Goal: Entertainment & Leisure: Consume media (video, audio)

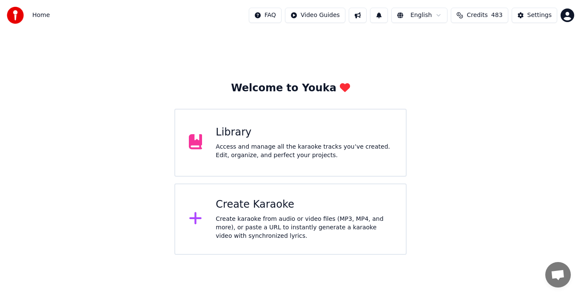
click at [249, 153] on div "Access and manage all the karaoke tracks you’ve created. Edit, organize, and pe…" at bounding box center [303, 151] width 176 height 17
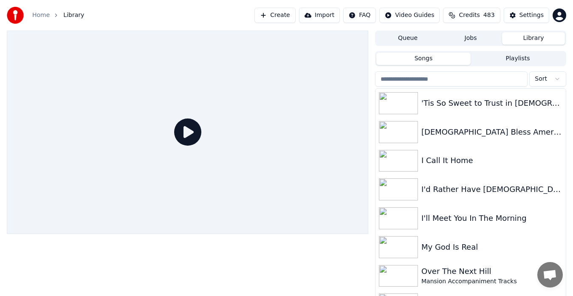
click at [414, 91] on div "'Tis So Sweet to Trust in [DEMOGRAPHIC_DATA]" at bounding box center [471, 103] width 190 height 29
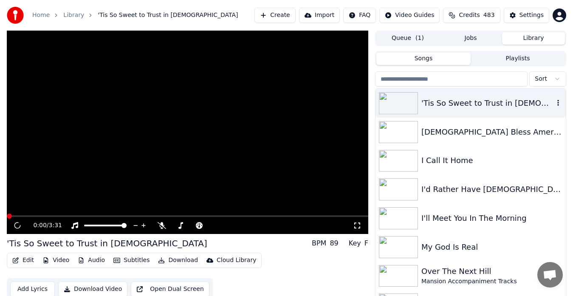
click at [403, 81] on input "search" at bounding box center [451, 78] width 153 height 15
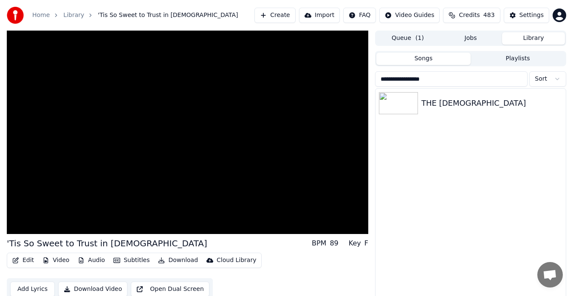
type input "**********"
click at [505, 109] on div "THE [DEMOGRAPHIC_DATA]" at bounding box center [492, 103] width 141 height 12
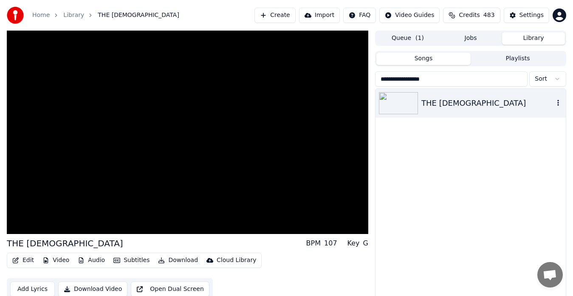
click at [285, 155] on video at bounding box center [188, 133] width 362 height 204
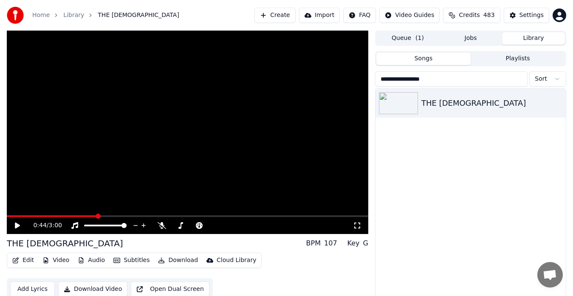
click at [38, 15] on link "Home" at bounding box center [40, 15] width 17 height 8
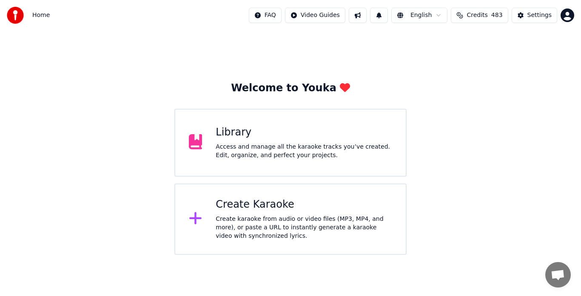
click at [265, 231] on div "Create karaoke from audio or video files (MP3, MP4, and more), or paste a URL t…" at bounding box center [303, 227] width 176 height 25
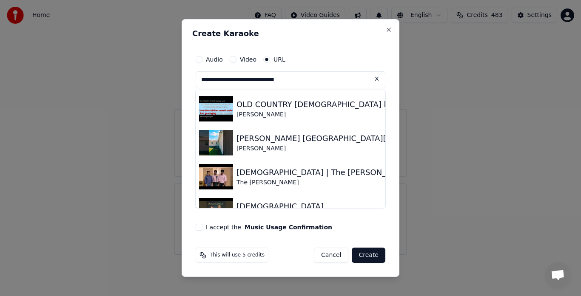
click at [269, 116] on div "[PERSON_NAME]" at bounding box center [377, 114] width 282 height 8
type input "**********"
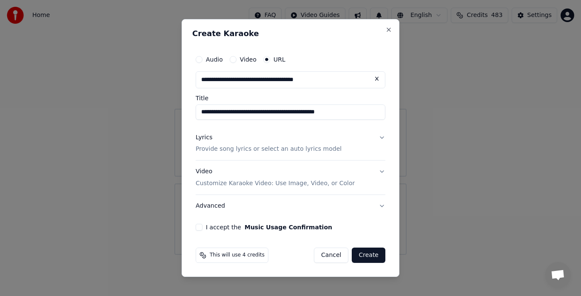
click at [199, 228] on button "I accept the Music Usage Confirmation" at bounding box center [198, 227] width 7 height 7
click at [368, 257] on button "Create" at bounding box center [368, 255] width 34 height 15
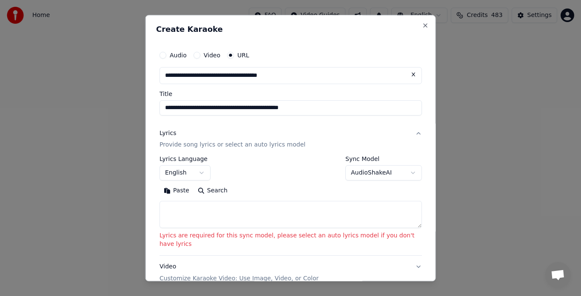
click at [354, 174] on button "AudioShakeAI" at bounding box center [383, 173] width 76 height 15
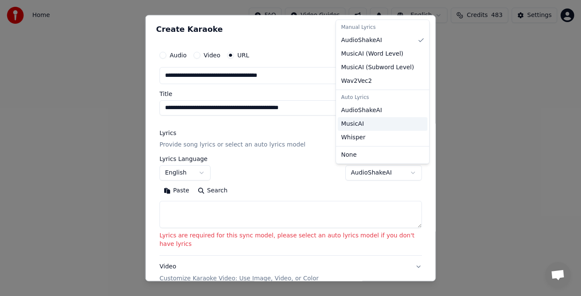
click at [363, 117] on div "MusicAI" at bounding box center [382, 124] width 90 height 14
select select "**********"
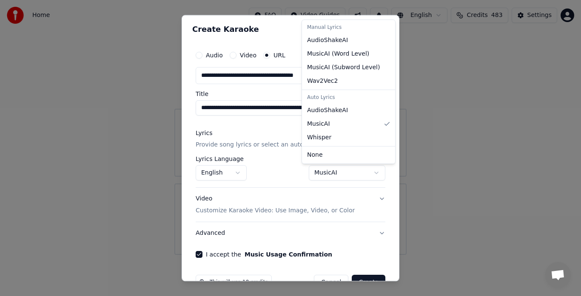
click at [396, 275] on div at bounding box center [290, 148] width 581 height 296
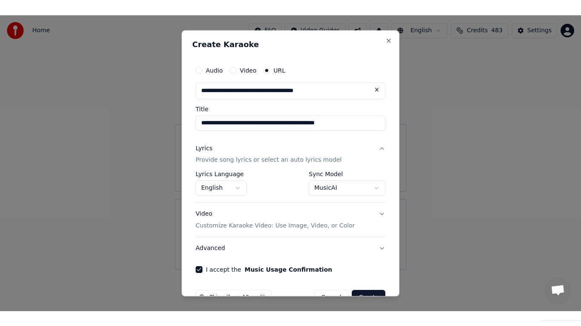
scroll to position [17, 0]
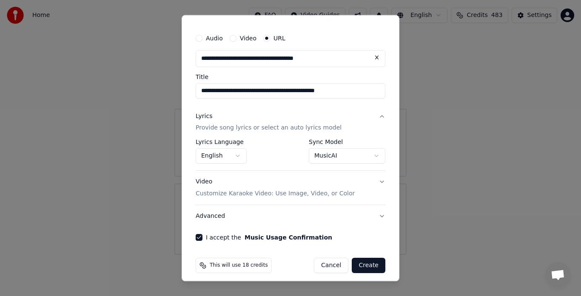
click at [362, 266] on button "Create" at bounding box center [368, 265] width 34 height 15
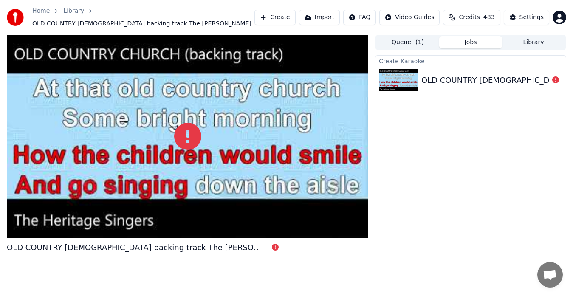
click at [262, 142] on div at bounding box center [188, 137] width 362 height 204
click at [350, 224] on div at bounding box center [188, 137] width 362 height 204
click at [354, 227] on div at bounding box center [188, 137] width 362 height 204
click at [272, 155] on div at bounding box center [188, 137] width 362 height 204
click at [323, 136] on div at bounding box center [188, 137] width 362 height 204
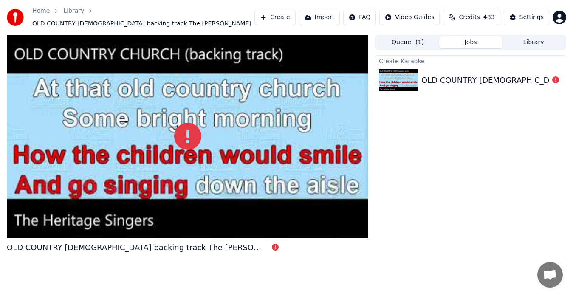
click at [406, 87] on img at bounding box center [398, 80] width 39 height 22
click at [236, 140] on div at bounding box center [188, 137] width 362 height 204
click at [260, 143] on div at bounding box center [188, 137] width 362 height 204
click at [411, 260] on div "Create Karaoke OLD COUNTRY CHURCH backing track The Heritage Singers" at bounding box center [470, 181] width 191 height 252
click at [334, 227] on div at bounding box center [188, 137] width 362 height 204
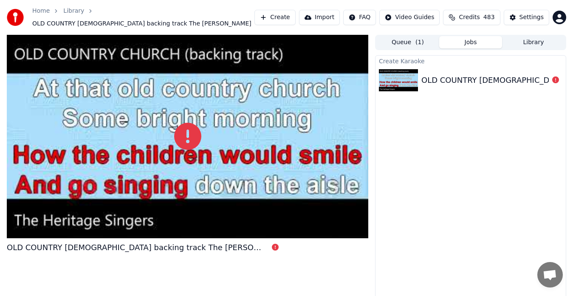
click at [324, 231] on div at bounding box center [188, 137] width 362 height 204
click at [306, 216] on div at bounding box center [188, 137] width 362 height 204
click at [316, 158] on div at bounding box center [188, 137] width 362 height 204
click at [272, 195] on div at bounding box center [188, 137] width 362 height 204
click at [354, 237] on div at bounding box center [188, 137] width 362 height 204
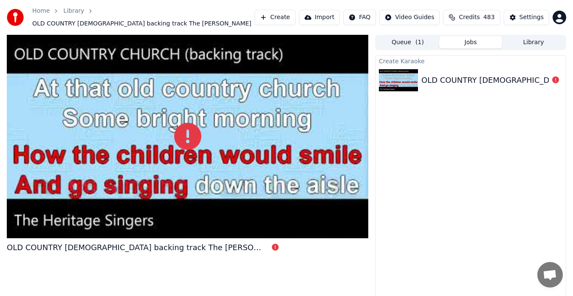
click at [356, 232] on div at bounding box center [188, 137] width 362 height 204
click at [536, 45] on button "Library" at bounding box center [533, 42] width 63 height 12
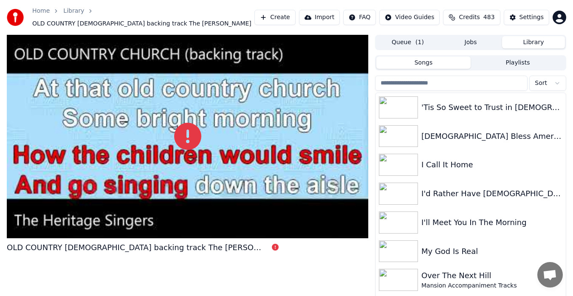
click at [232, 174] on div at bounding box center [188, 137] width 362 height 204
click at [248, 195] on div at bounding box center [188, 137] width 362 height 204
click at [332, 225] on div at bounding box center [188, 137] width 362 height 204
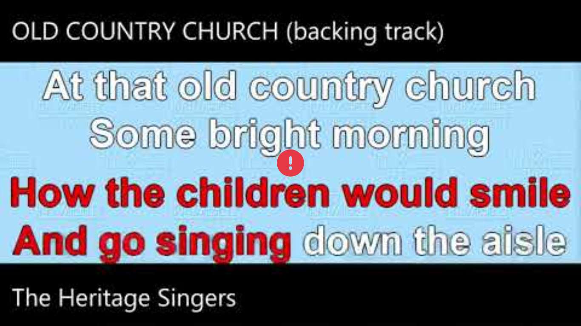
click at [539, 296] on div at bounding box center [290, 163] width 581 height 326
click at [555, 296] on div at bounding box center [290, 163] width 581 height 326
click at [468, 295] on div at bounding box center [290, 163] width 581 height 326
click at [553, 37] on div at bounding box center [290, 163] width 581 height 326
click at [545, 296] on div at bounding box center [290, 163] width 581 height 326
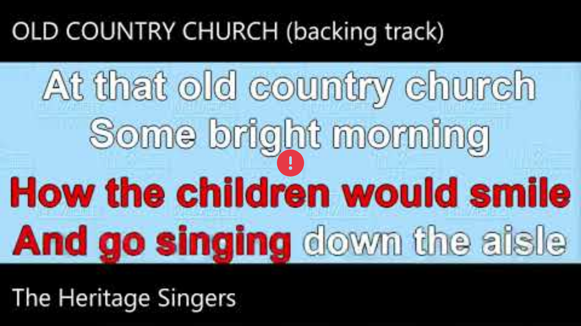
click at [545, 296] on div at bounding box center [290, 163] width 581 height 326
click at [385, 174] on div at bounding box center [290, 163] width 581 height 326
click at [538, 293] on div at bounding box center [290, 163] width 581 height 326
click at [566, 296] on div at bounding box center [290, 163] width 581 height 326
click at [537, 47] on div at bounding box center [290, 163] width 581 height 326
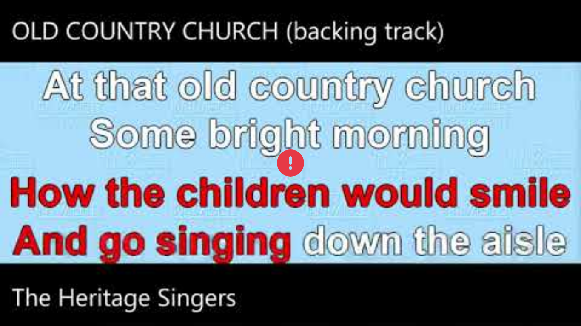
click at [530, 296] on div at bounding box center [290, 163] width 581 height 326
click at [518, 296] on div at bounding box center [290, 163] width 581 height 326
click at [295, 167] on icon at bounding box center [290, 163] width 27 height 27
click at [277, 150] on button at bounding box center [290, 163] width 27 height 27
click at [397, 9] on div at bounding box center [290, 163] width 581 height 326
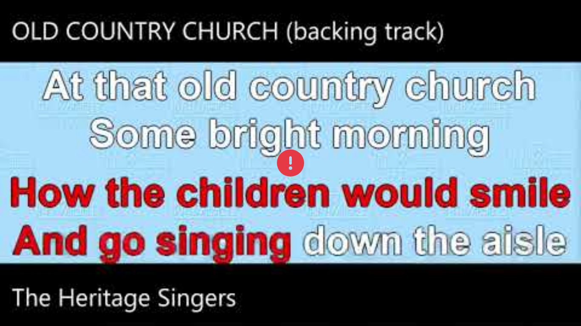
click at [559, 296] on div at bounding box center [290, 163] width 581 height 326
click at [350, 18] on div at bounding box center [290, 163] width 581 height 326
click at [551, 142] on div at bounding box center [290, 163] width 581 height 326
click at [527, 296] on div at bounding box center [290, 163] width 581 height 326
click at [509, 296] on div at bounding box center [290, 163] width 581 height 326
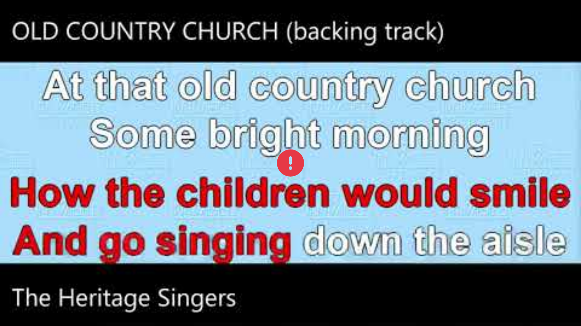
click at [4, 270] on div at bounding box center [290, 163] width 581 height 326
click at [536, 294] on div at bounding box center [290, 163] width 581 height 326
click at [549, 296] on div at bounding box center [290, 163] width 581 height 326
click at [531, 296] on div at bounding box center [290, 163] width 581 height 326
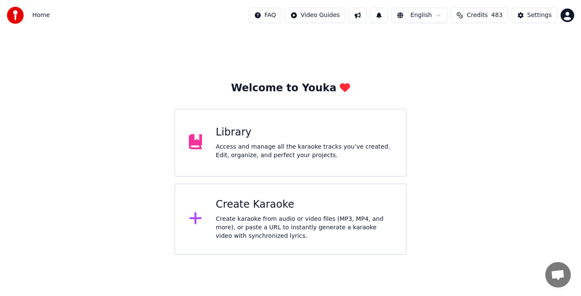
click at [231, 150] on div "Access and manage all the karaoke tracks you’ve created. Edit, organize, and pe…" at bounding box center [303, 151] width 176 height 17
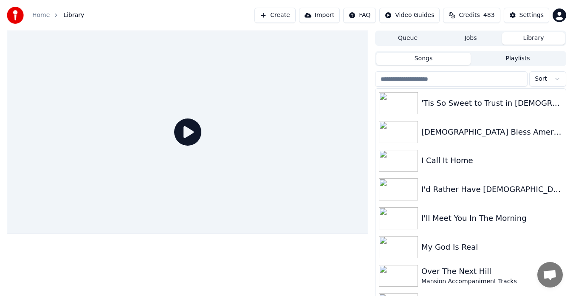
click at [448, 82] on input "search" at bounding box center [451, 78] width 153 height 15
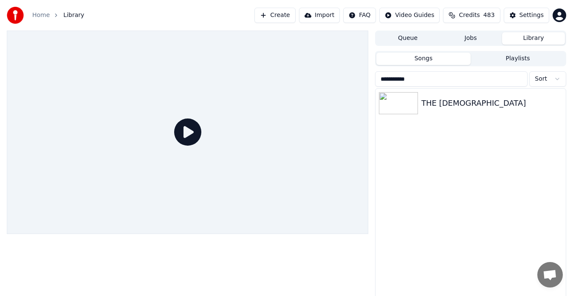
type input "**********"
click at [402, 114] on img at bounding box center [398, 103] width 39 height 22
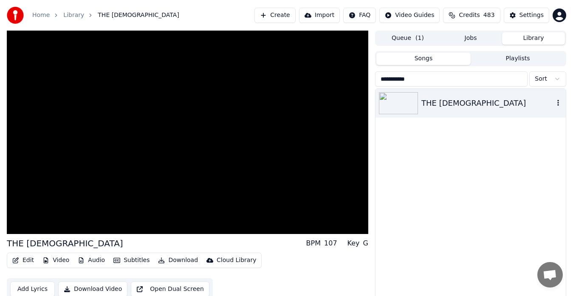
click at [66, 233] on video at bounding box center [188, 133] width 362 height 204
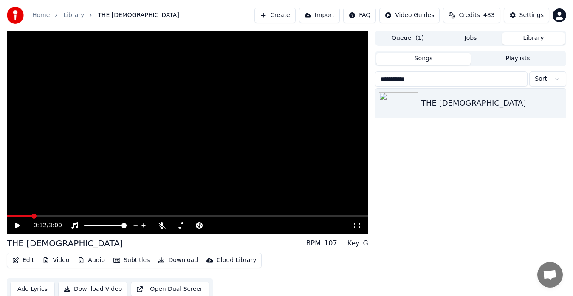
click at [64, 219] on div "0:12 / 3:00" at bounding box center [188, 225] width 362 height 17
click at [217, 141] on video at bounding box center [188, 133] width 362 height 204
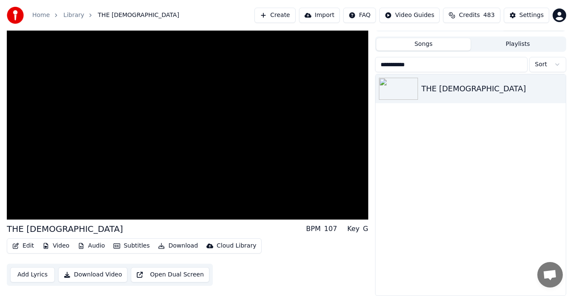
click at [309, 190] on video at bounding box center [188, 118] width 362 height 204
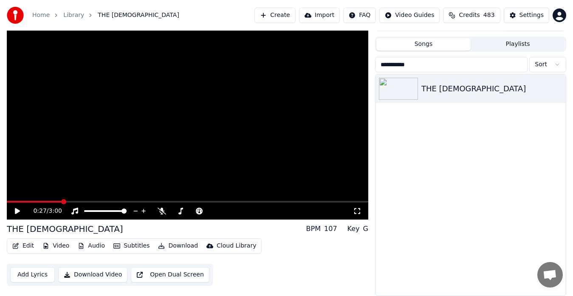
click at [41, 16] on link "Home" at bounding box center [40, 15] width 17 height 8
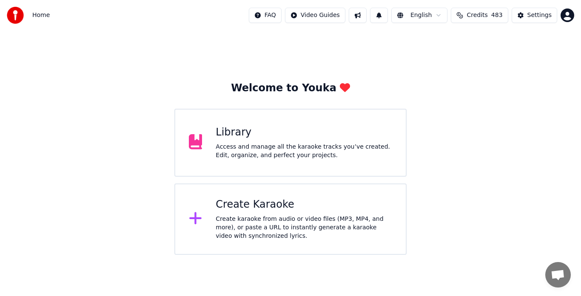
click at [245, 215] on div "Create karaoke from audio or video files (MP3, MP4, and more), or paste a URL t…" at bounding box center [303, 227] width 176 height 25
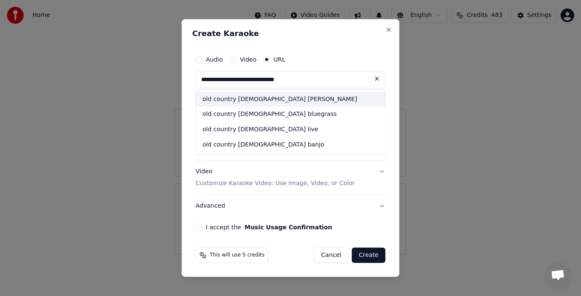
click at [283, 98] on div "old country [DEMOGRAPHIC_DATA] [PERSON_NAME]" at bounding box center [290, 99] width 190 height 15
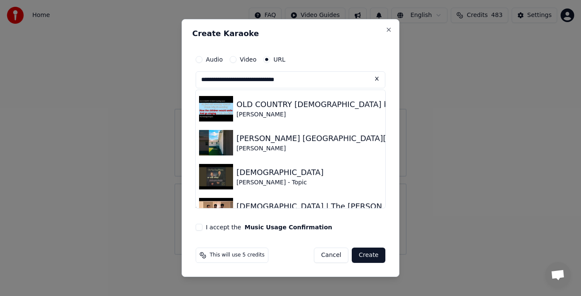
click at [219, 115] on img at bounding box center [216, 108] width 34 height 25
type input "**********"
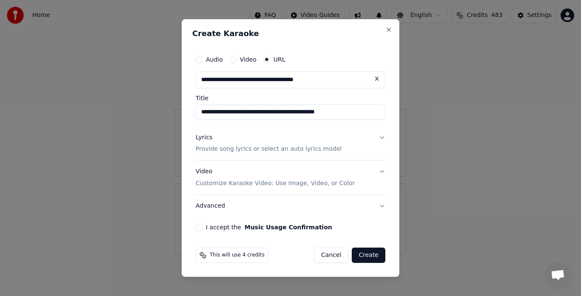
click at [196, 227] on button "I accept the Music Usage Confirmation" at bounding box center [198, 227] width 7 height 7
click at [370, 255] on button "Create" at bounding box center [368, 255] width 34 height 15
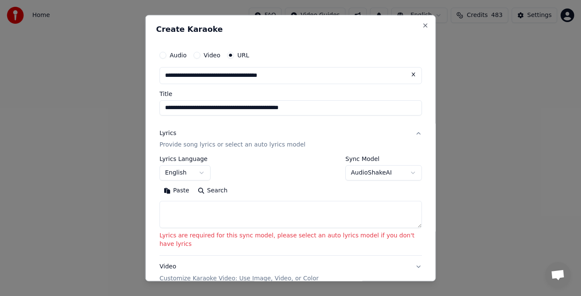
click at [356, 177] on button "AudioShakeAI" at bounding box center [383, 173] width 76 height 15
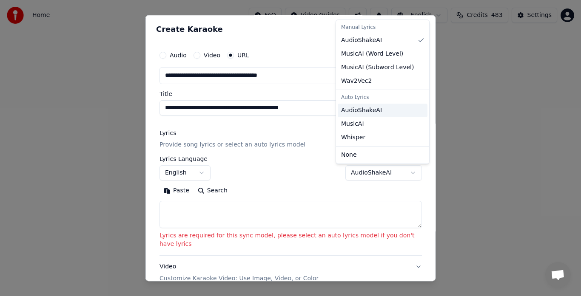
click at [368, 111] on span "AudioShakeAI" at bounding box center [361, 110] width 41 height 8
select select "**********"
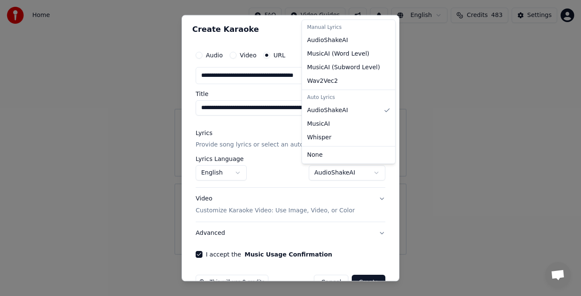
click at [394, 274] on div at bounding box center [290, 148] width 581 height 296
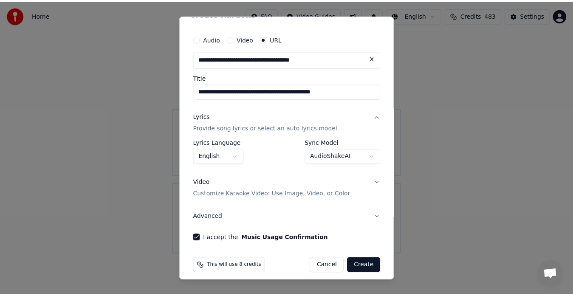
scroll to position [17, 0]
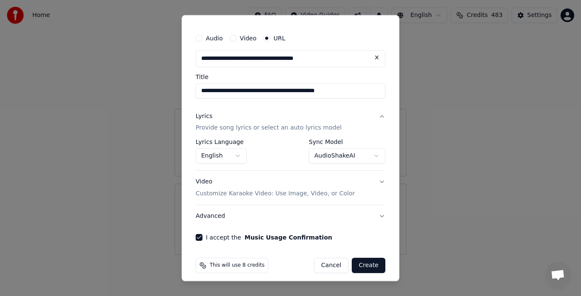
click at [363, 269] on button "Create" at bounding box center [368, 265] width 34 height 15
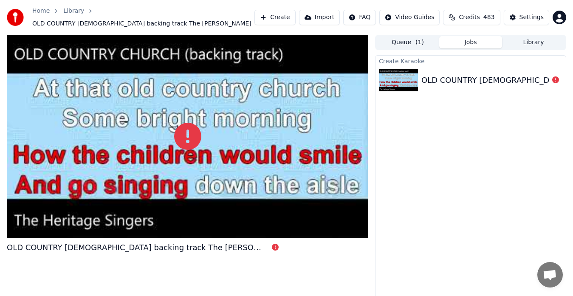
click at [307, 210] on div at bounding box center [188, 137] width 362 height 204
click at [286, 222] on div at bounding box center [188, 137] width 362 height 204
click at [42, 11] on link "Home" at bounding box center [40, 11] width 17 height 8
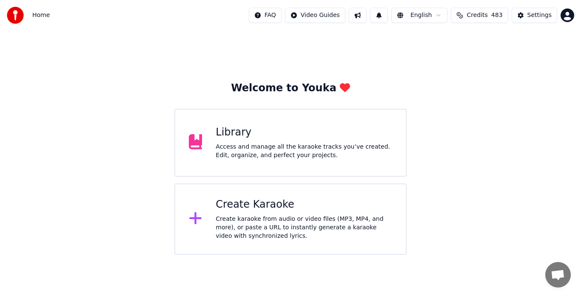
click at [279, 145] on div "Access and manage all the karaoke tracks you’ve created. Edit, organize, and pe…" at bounding box center [303, 151] width 176 height 17
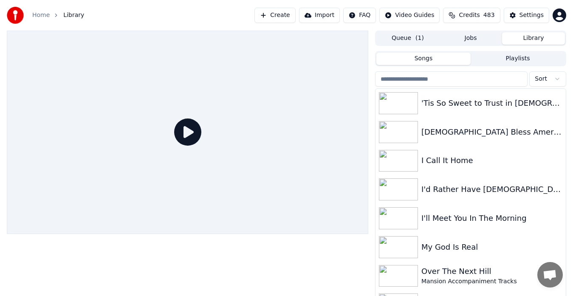
click at [531, 38] on button "Library" at bounding box center [533, 38] width 63 height 12
click at [475, 185] on div "I'd Rather Have [DEMOGRAPHIC_DATA]" at bounding box center [488, 190] width 133 height 12
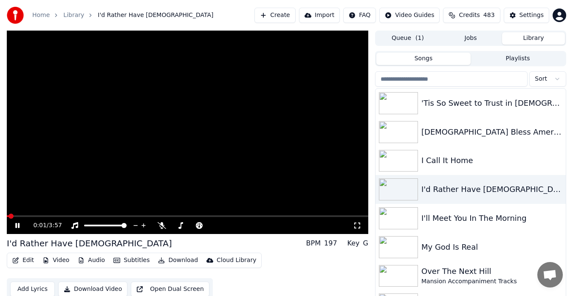
click at [201, 110] on video at bounding box center [188, 133] width 362 height 204
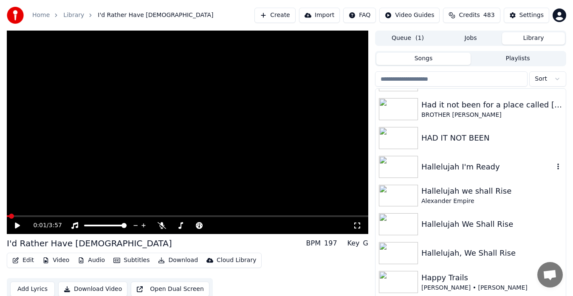
scroll to position [1759, 0]
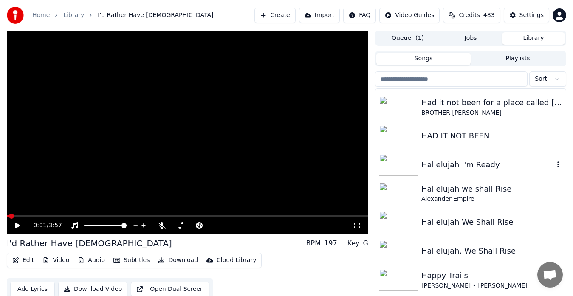
click at [412, 164] on img at bounding box center [398, 165] width 39 height 22
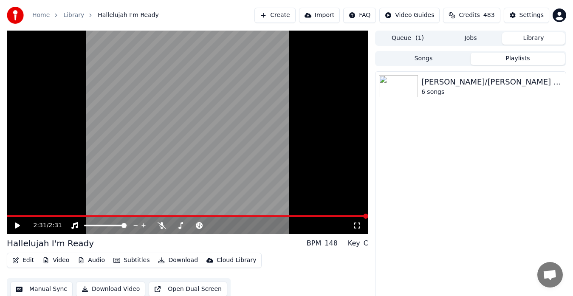
click at [518, 57] on button "Playlists" at bounding box center [518, 59] width 94 height 12
click at [411, 83] on img at bounding box center [398, 86] width 39 height 22
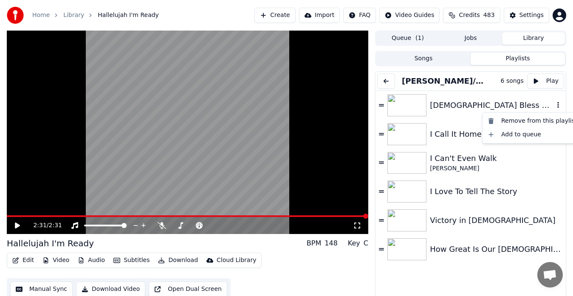
click at [554, 104] on icon "button" at bounding box center [558, 105] width 8 height 7
click at [495, 122] on div "Remove from this playlist" at bounding box center [532, 121] width 96 height 14
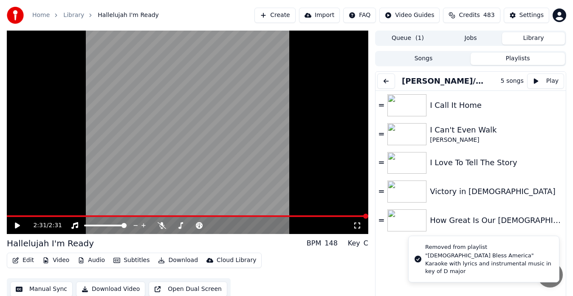
click at [547, 82] on button "Play" at bounding box center [545, 81] width 37 height 15
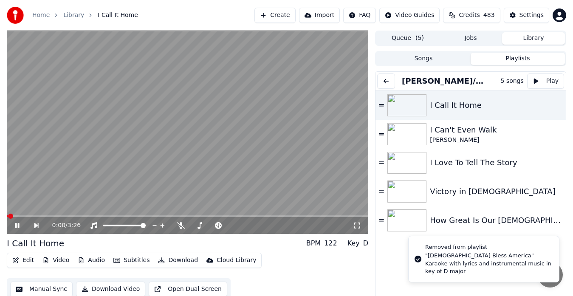
click at [281, 137] on video at bounding box center [188, 133] width 362 height 204
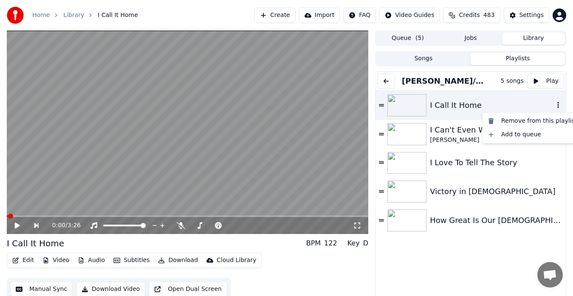
click at [554, 105] on icon "button" at bounding box center [558, 105] width 8 height 7
click at [505, 117] on div "Remove from this playlist" at bounding box center [532, 121] width 96 height 14
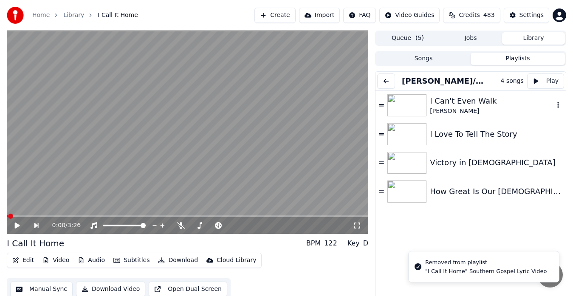
click at [554, 105] on icon "button" at bounding box center [558, 105] width 8 height 7
click at [516, 119] on div "Remove from this playlist" at bounding box center [532, 121] width 96 height 14
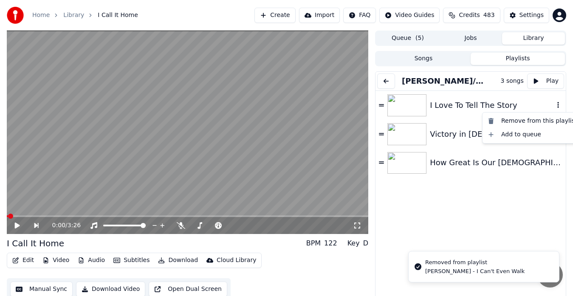
click at [554, 105] on icon "button" at bounding box center [558, 105] width 8 height 7
click at [519, 122] on div "Remove from this playlist" at bounding box center [532, 121] width 96 height 14
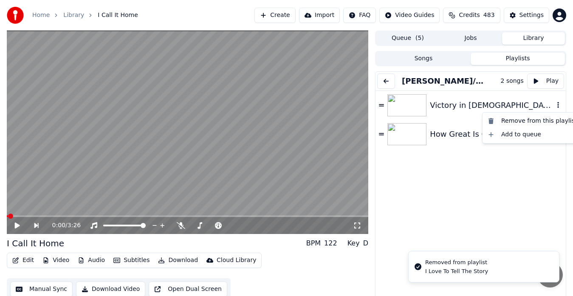
click at [554, 106] on icon "button" at bounding box center [558, 105] width 8 height 7
click at [507, 118] on div "Remove from this playlist" at bounding box center [532, 121] width 96 height 14
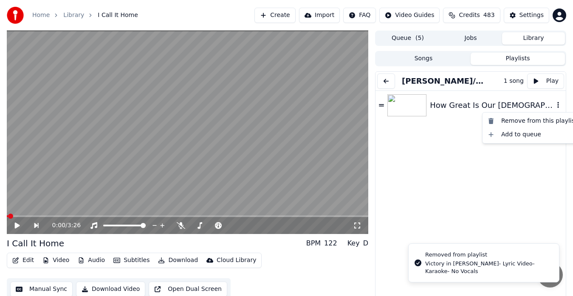
click at [554, 105] on icon "button" at bounding box center [558, 105] width 8 height 7
click at [516, 121] on div "Remove from this playlist" at bounding box center [532, 121] width 96 height 14
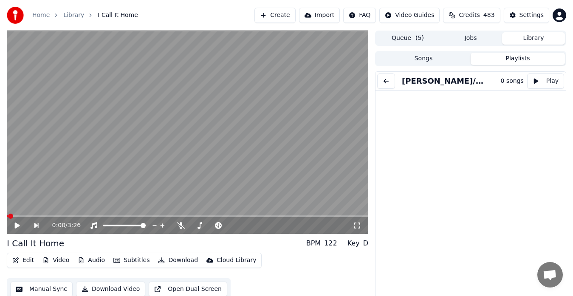
click at [41, 15] on link "Home" at bounding box center [40, 15] width 17 height 8
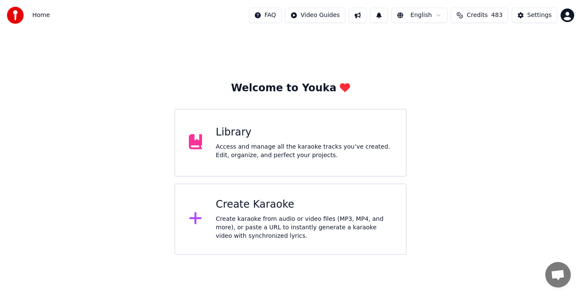
click at [283, 150] on div "Access and manage all the karaoke tracks you’ve created. Edit, organize, and pe…" at bounding box center [303, 151] width 176 height 17
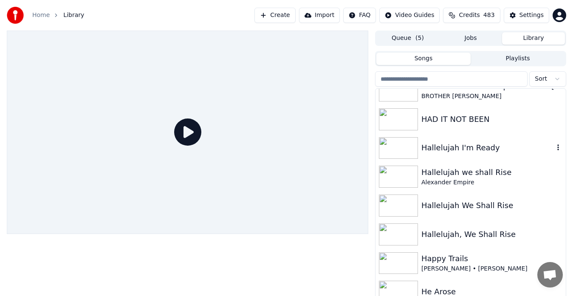
scroll to position [1776, 0]
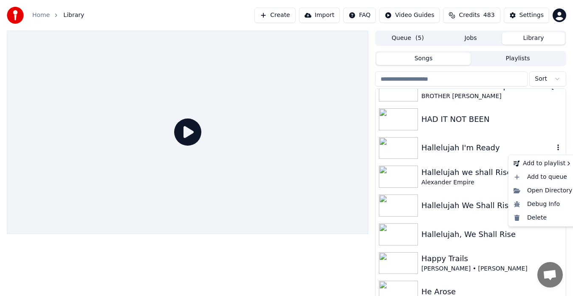
click at [554, 147] on icon "button" at bounding box center [558, 147] width 8 height 7
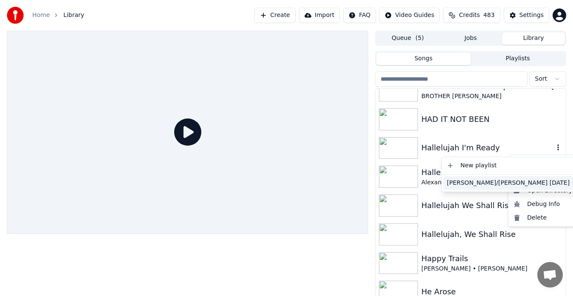
click at [473, 184] on div "[PERSON_NAME]/[PERSON_NAME] [DATE]" at bounding box center [509, 183] width 130 height 14
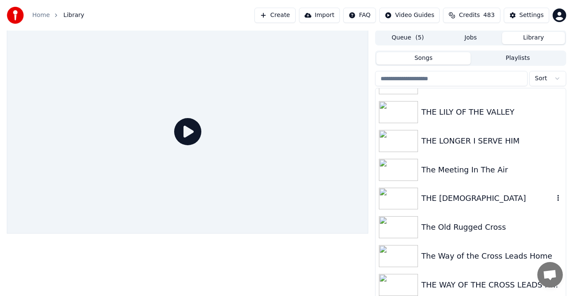
scroll to position [5191, 0]
click at [394, 198] on img at bounding box center [398, 200] width 39 height 22
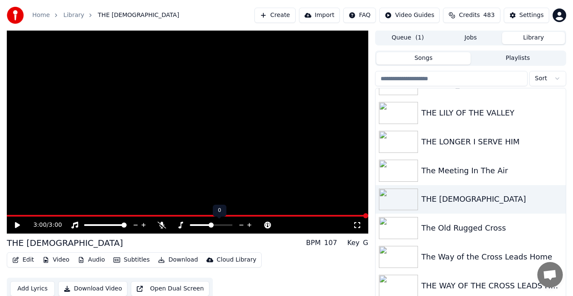
click at [249, 226] on icon at bounding box center [249, 225] width 4 height 4
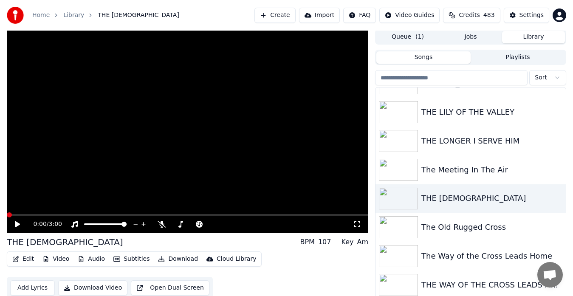
click at [7, 215] on span at bounding box center [9, 214] width 5 height 5
click at [207, 137] on video at bounding box center [188, 131] width 362 height 204
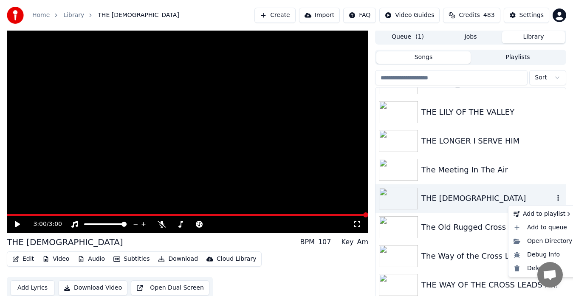
click at [554, 198] on icon "button" at bounding box center [558, 198] width 8 height 7
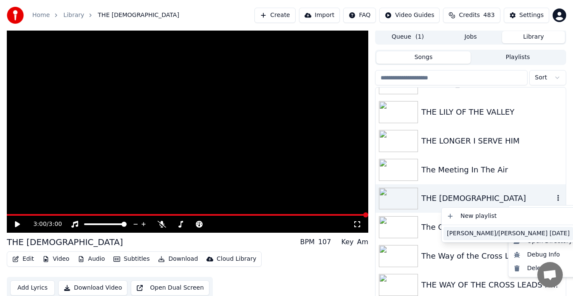
click at [472, 234] on div "[PERSON_NAME]/[PERSON_NAME] [DATE]" at bounding box center [509, 234] width 130 height 14
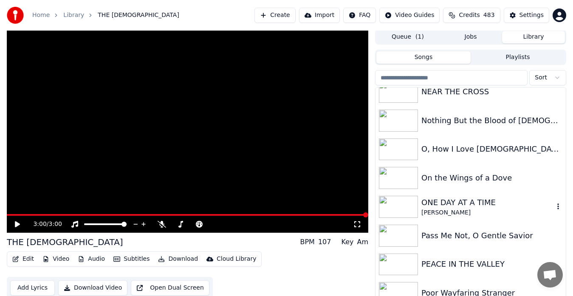
scroll to position [4114, 0]
click at [399, 206] on img at bounding box center [398, 207] width 39 height 22
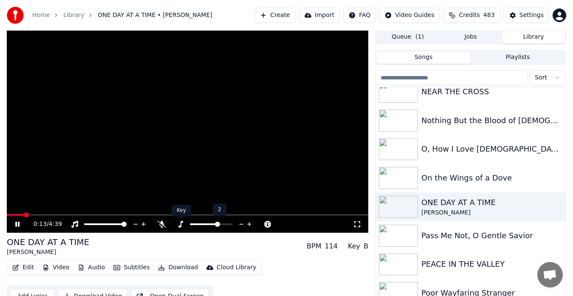
click at [181, 224] on icon at bounding box center [180, 224] width 5 height 7
click at [251, 222] on icon at bounding box center [250, 224] width 8 height 8
click at [249, 223] on icon at bounding box center [250, 224] width 8 height 8
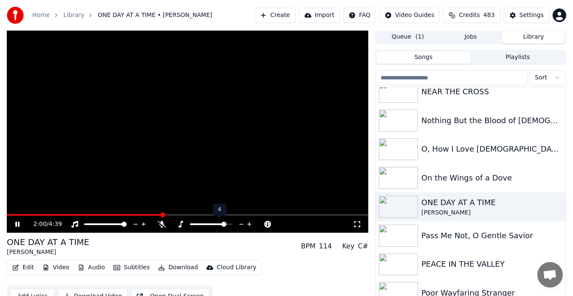
click at [249, 223] on icon at bounding box center [250, 224] width 8 height 8
click at [226, 121] on video at bounding box center [188, 131] width 362 height 204
click at [398, 178] on img at bounding box center [398, 178] width 39 height 22
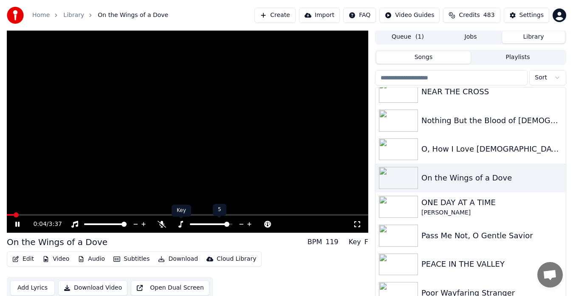
click at [180, 225] on icon at bounding box center [180, 224] width 8 height 7
click at [249, 224] on icon at bounding box center [249, 224] width 4 height 4
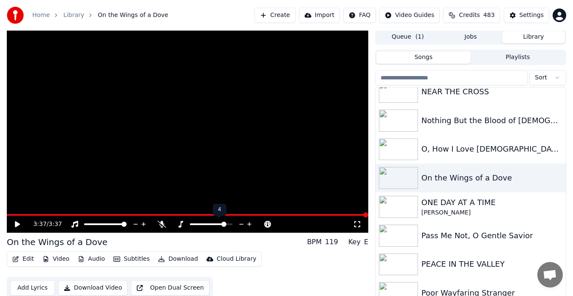
click at [249, 224] on icon at bounding box center [249, 224] width 4 height 4
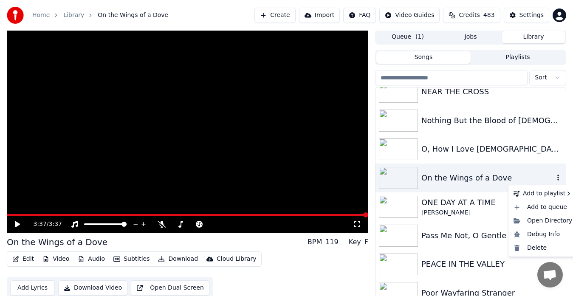
click at [554, 178] on icon "button" at bounding box center [558, 177] width 8 height 7
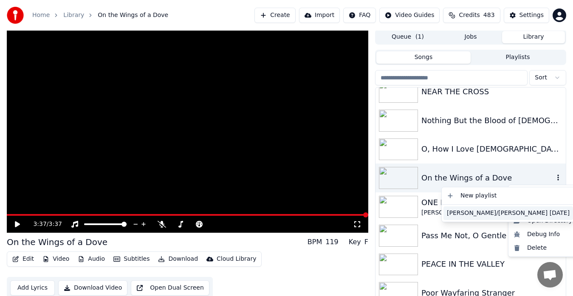
click at [460, 214] on div "[PERSON_NAME]/[PERSON_NAME] [DATE]" at bounding box center [509, 214] width 130 height 14
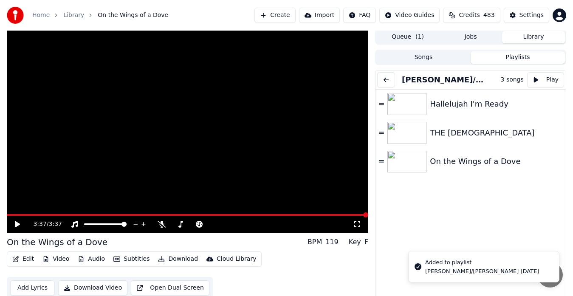
click at [517, 57] on button "Playlists" at bounding box center [518, 57] width 94 height 12
click at [44, 16] on link "Home" at bounding box center [40, 15] width 17 height 8
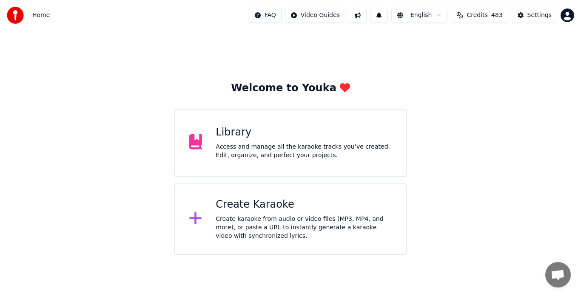
click at [264, 143] on div "Access and manage all the karaoke tracks you’ve created. Edit, organize, and pe…" at bounding box center [303, 151] width 176 height 17
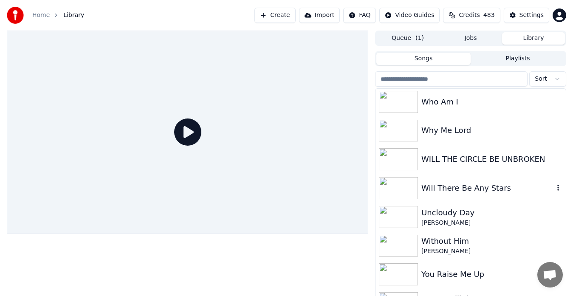
scroll to position [6396, 0]
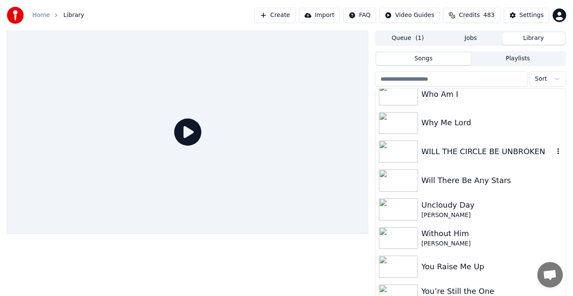
click at [387, 149] on img at bounding box center [398, 152] width 39 height 22
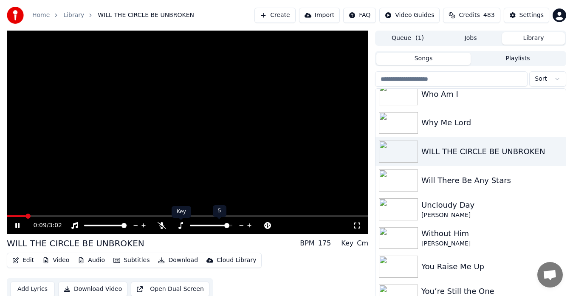
click at [183, 225] on icon at bounding box center [180, 225] width 8 height 7
click at [249, 225] on icon at bounding box center [249, 226] width 4 height 4
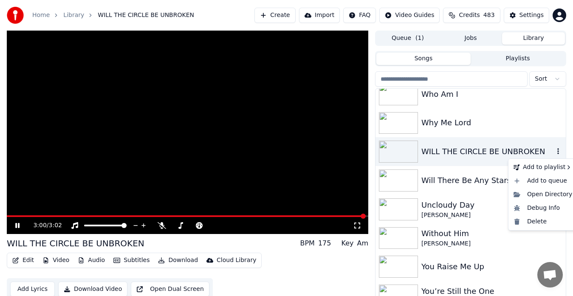
click at [554, 148] on icon "button" at bounding box center [558, 151] width 8 height 7
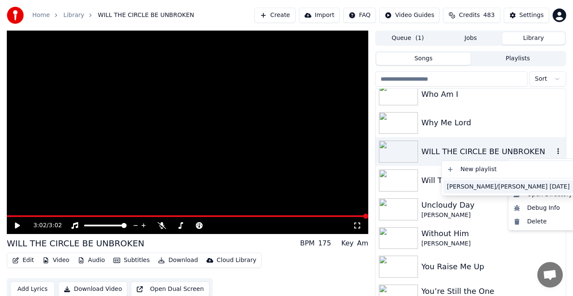
click at [476, 187] on div "[PERSON_NAME]/[PERSON_NAME] [DATE]" at bounding box center [509, 187] width 130 height 14
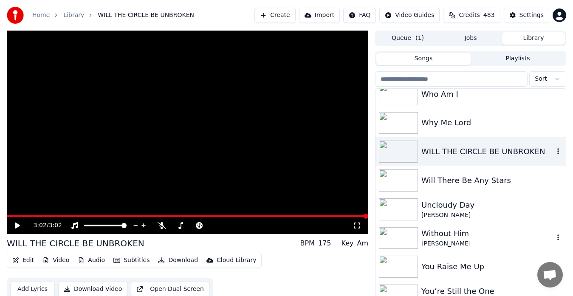
click at [465, 227] on div "Without Him [PERSON_NAME]" at bounding box center [471, 238] width 190 height 29
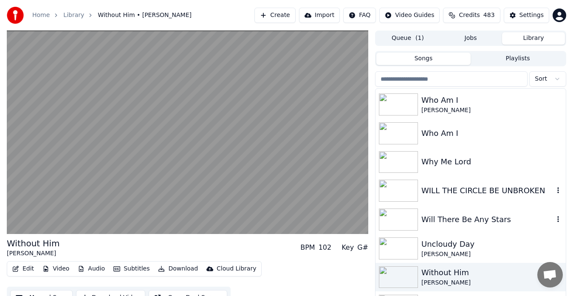
scroll to position [6356, 0]
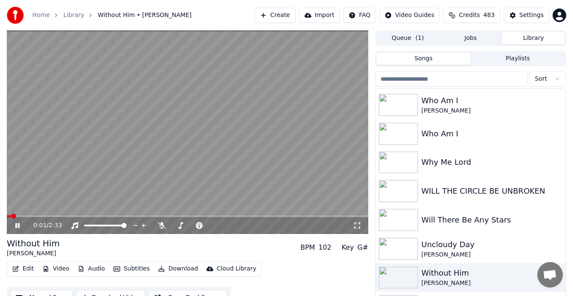
click at [211, 137] on video at bounding box center [188, 133] width 362 height 204
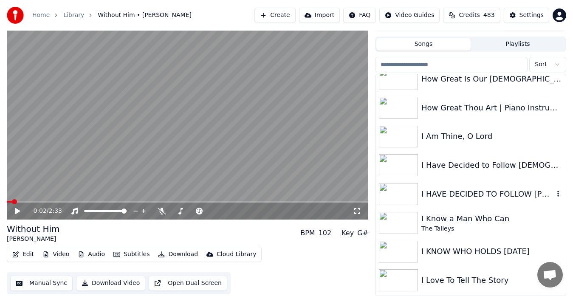
scroll to position [2408, 0]
click at [433, 63] on input "search" at bounding box center [451, 64] width 153 height 15
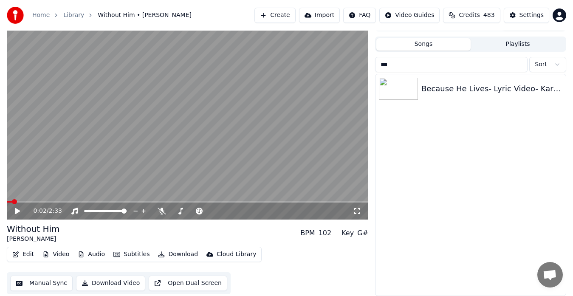
scroll to position [0, 0]
click at [395, 88] on img at bounding box center [398, 89] width 39 height 22
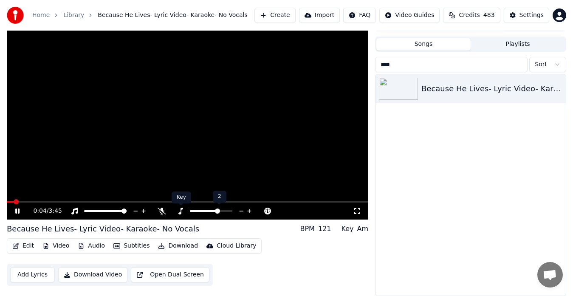
click at [180, 208] on icon at bounding box center [180, 211] width 8 height 7
click at [251, 211] on icon at bounding box center [249, 211] width 4 height 4
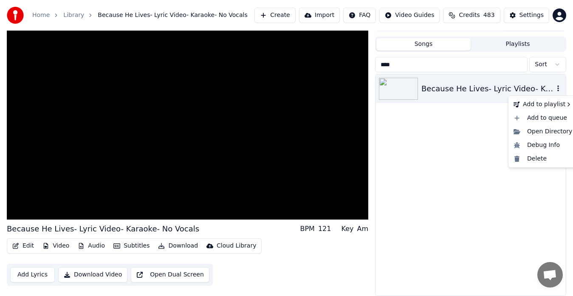
click at [558, 88] on icon "button" at bounding box center [558, 88] width 8 height 7
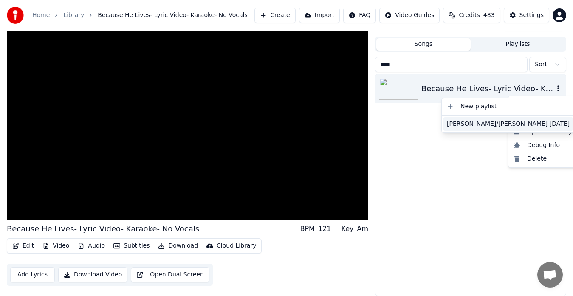
click at [482, 127] on div "[PERSON_NAME]/[PERSON_NAME] [DATE]" at bounding box center [509, 124] width 130 height 14
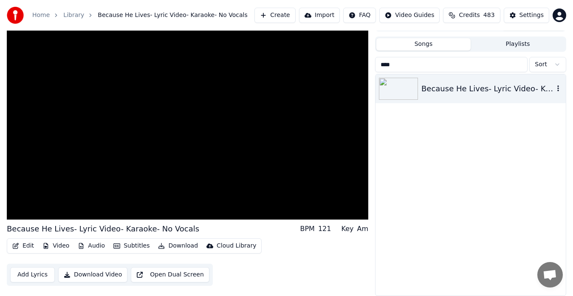
click at [482, 127] on div "Because He Lives- Lyric Video- Karaoke- No Vocals" at bounding box center [471, 184] width 190 height 221
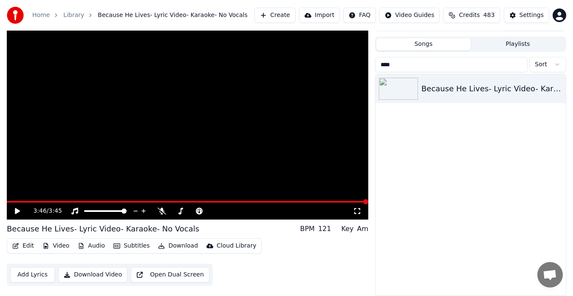
click at [413, 62] on input "****" at bounding box center [451, 64] width 153 height 15
type input "*"
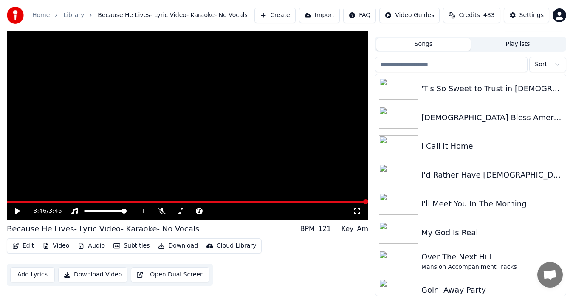
click at [470, 63] on input "search" at bounding box center [451, 64] width 153 height 15
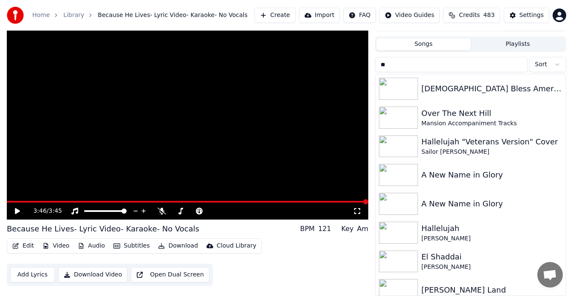
type input "*"
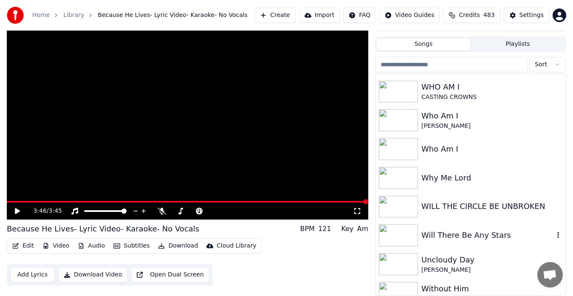
scroll to position [6325, 0]
click at [442, 67] on input "search" at bounding box center [451, 64] width 153 height 15
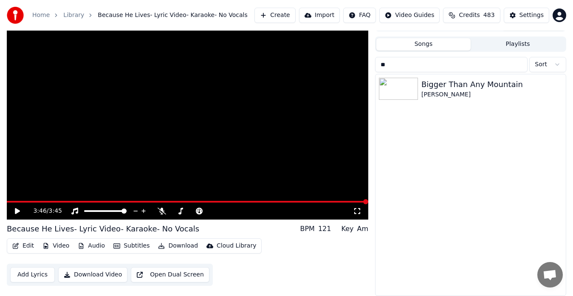
scroll to position [0, 0]
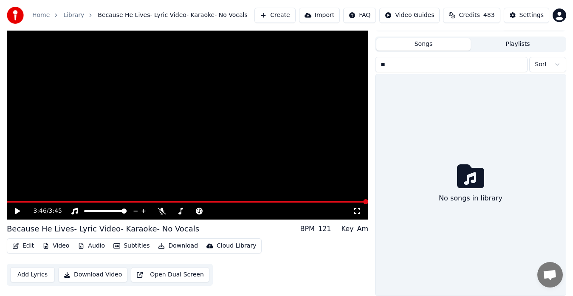
type input "*"
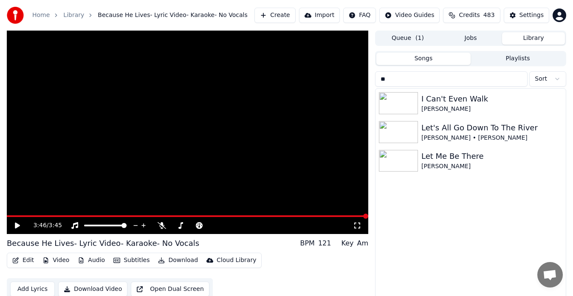
type input "*"
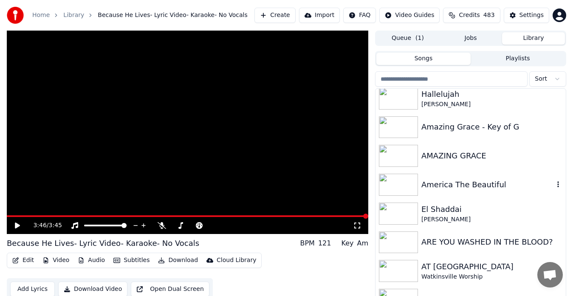
scroll to position [439, 0]
click at [394, 129] on img at bounding box center [398, 127] width 39 height 22
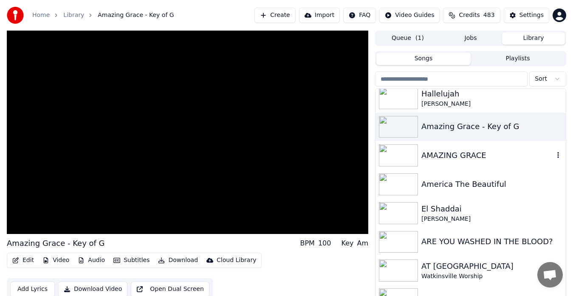
click at [398, 154] on img at bounding box center [398, 155] width 39 height 22
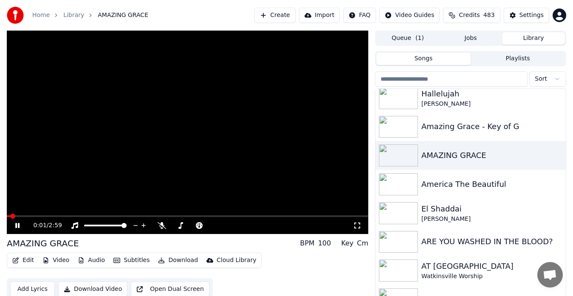
click at [289, 151] on video at bounding box center [188, 133] width 362 height 204
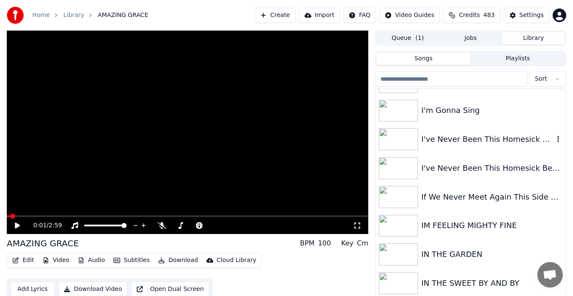
scroll to position [2860, 0]
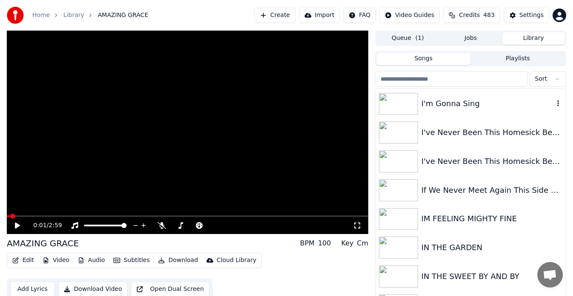
click at [399, 106] on img at bounding box center [398, 104] width 39 height 22
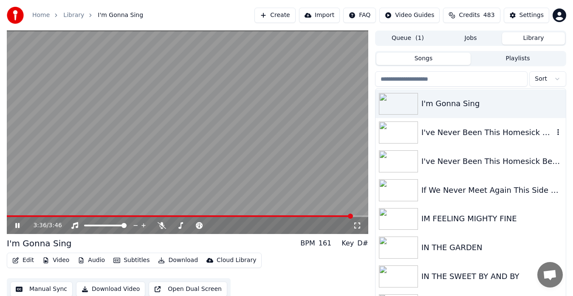
click at [408, 134] on img at bounding box center [398, 133] width 39 height 22
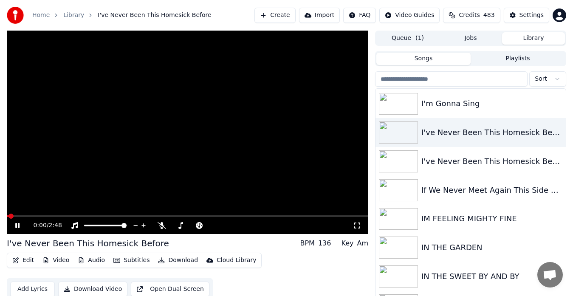
click at [344, 146] on video at bounding box center [188, 133] width 362 height 204
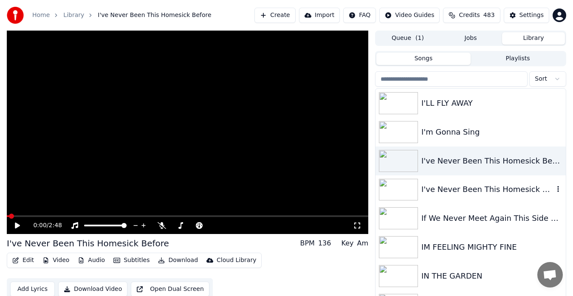
scroll to position [2829, 0]
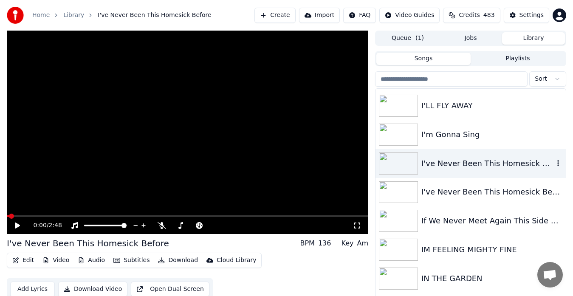
click at [398, 159] on img at bounding box center [398, 164] width 39 height 22
click at [223, 151] on video at bounding box center [188, 133] width 362 height 204
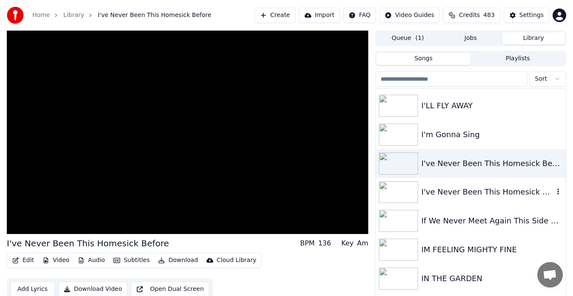
click at [398, 195] on img at bounding box center [398, 192] width 39 height 22
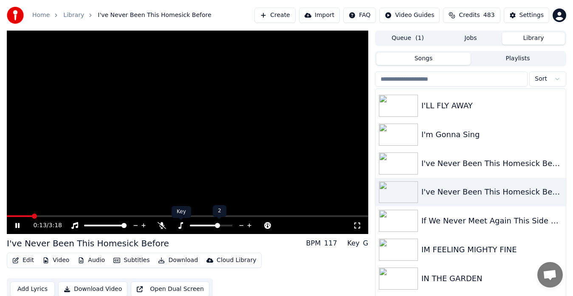
click at [179, 226] on icon at bounding box center [180, 225] width 8 height 7
click at [229, 169] on video at bounding box center [188, 133] width 362 height 204
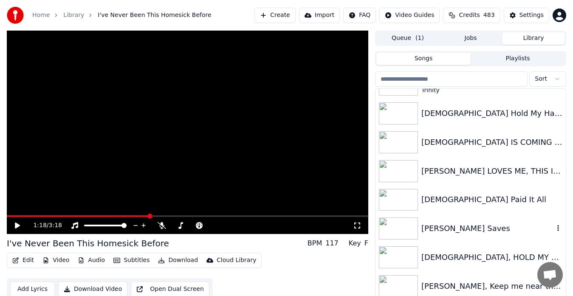
scroll to position [3167, 0]
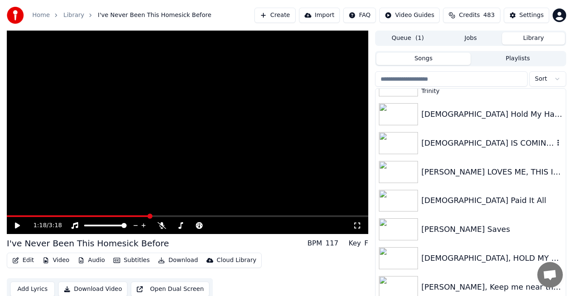
click at [396, 146] on img at bounding box center [398, 143] width 39 height 22
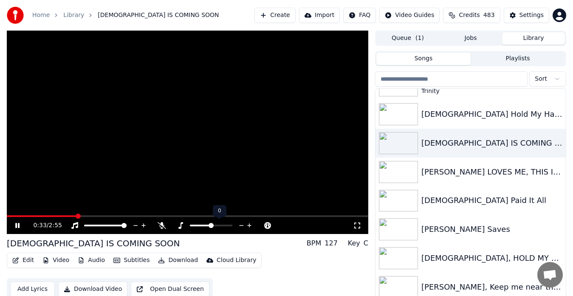
click at [250, 224] on icon at bounding box center [250, 225] width 8 height 8
click at [7, 214] on span at bounding box center [9, 216] width 5 height 5
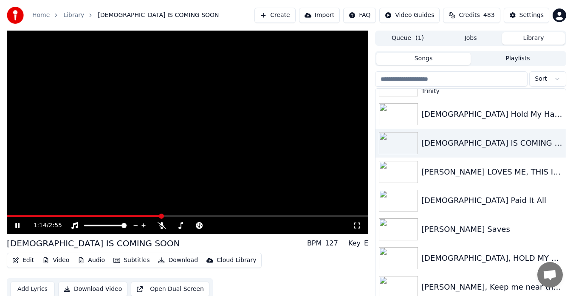
click at [154, 152] on video at bounding box center [188, 133] width 362 height 204
click at [554, 143] on icon "button" at bounding box center [558, 142] width 8 height 7
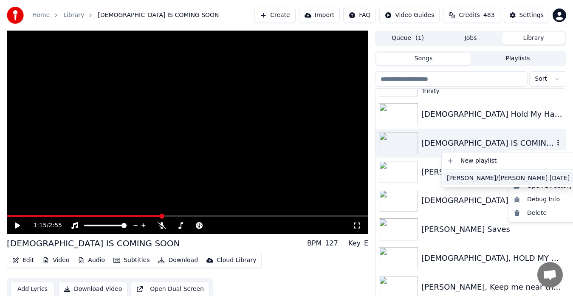
click at [479, 178] on div "[PERSON_NAME]/[PERSON_NAME] [DATE]" at bounding box center [509, 179] width 130 height 14
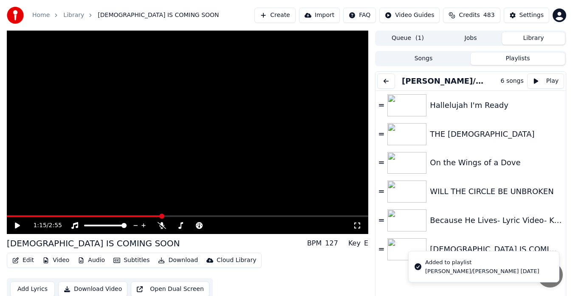
click at [516, 59] on button "Playlists" at bounding box center [518, 59] width 94 height 12
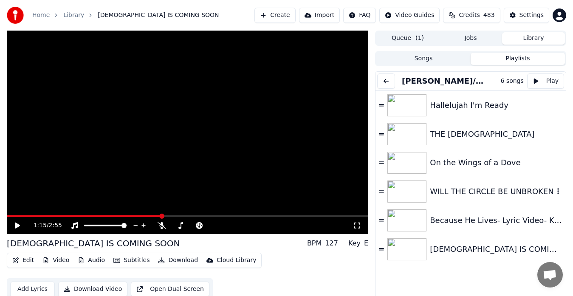
click at [0, 122] on div "1:15 / 2:55 [DEMOGRAPHIC_DATA] IS COMING SOON BPM 127 Key E Edit Video Audio Su…" at bounding box center [286, 170] width 573 height 278
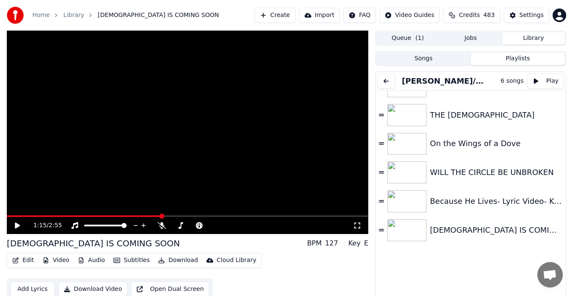
scroll to position [12, 0]
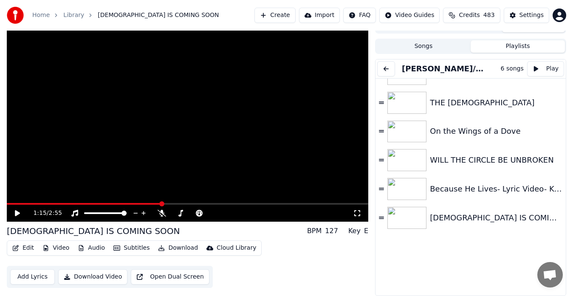
click at [424, 45] on button "Songs" at bounding box center [424, 46] width 94 height 12
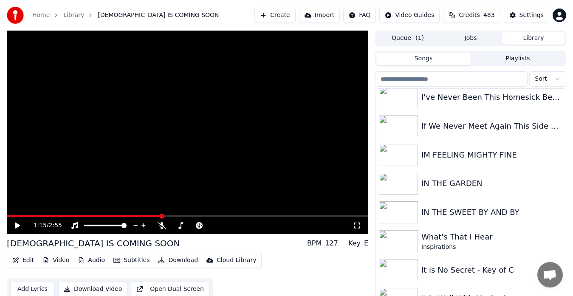
scroll to position [2919, 0]
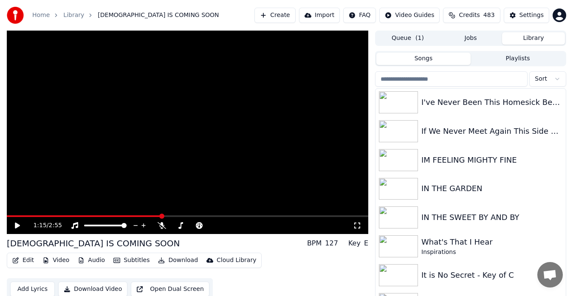
click at [530, 264] on div "It is No Secret - Key of C" at bounding box center [471, 275] width 190 height 29
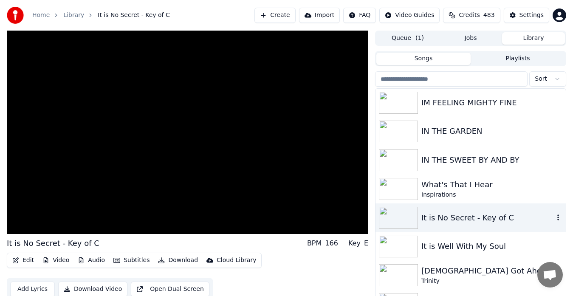
scroll to position [2985, 0]
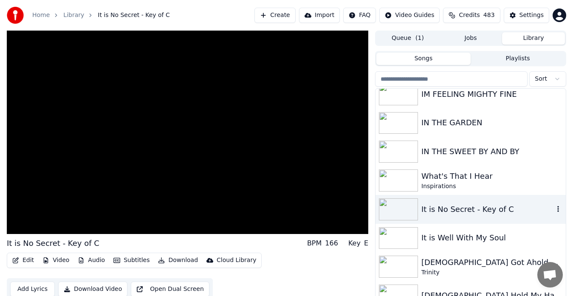
click at [275, 140] on video at bounding box center [188, 133] width 362 height 204
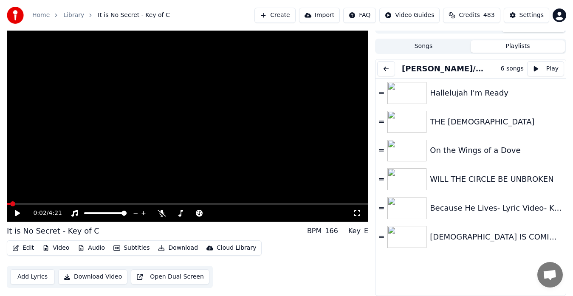
scroll to position [12, 0]
click at [507, 46] on button "Playlists" at bounding box center [518, 46] width 94 height 12
click at [181, 216] on icon at bounding box center [180, 213] width 5 height 7
click at [453, 90] on div "Hallelujah I'm Ready" at bounding box center [492, 93] width 124 height 12
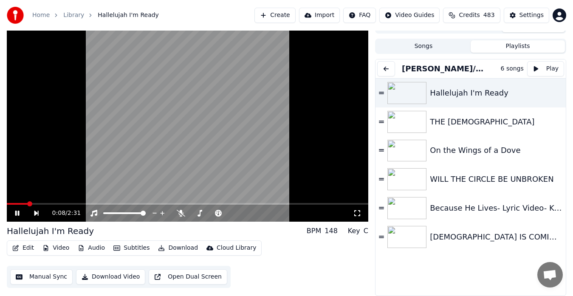
click at [358, 213] on icon at bounding box center [357, 213] width 8 height 7
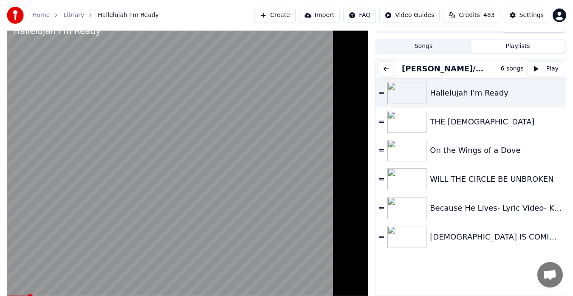
scroll to position [0, 0]
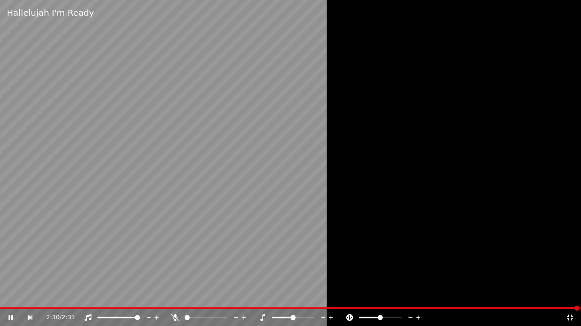
click at [569, 296] on div "2:30 / 2:31" at bounding box center [290, 318] width 574 height 8
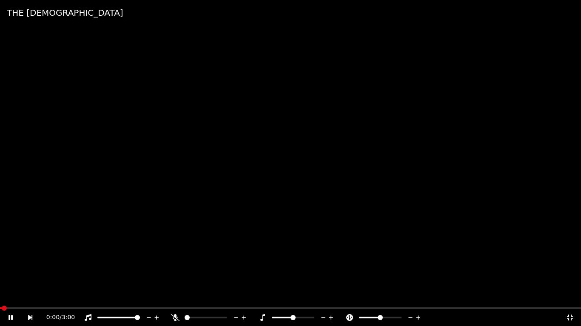
click at [368, 138] on video at bounding box center [290, 163] width 581 height 326
click at [569, 296] on icon at bounding box center [569, 317] width 8 height 7
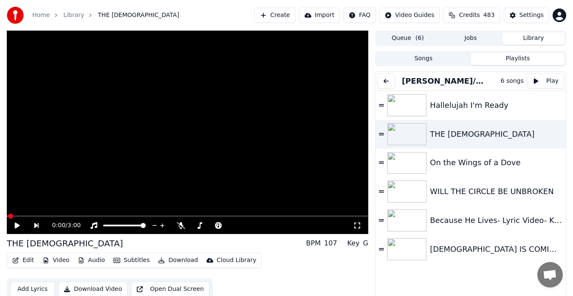
click at [312, 146] on video at bounding box center [188, 133] width 362 height 204
click at [265, 150] on video at bounding box center [188, 133] width 362 height 204
click at [269, 226] on icon at bounding box center [268, 225] width 8 height 8
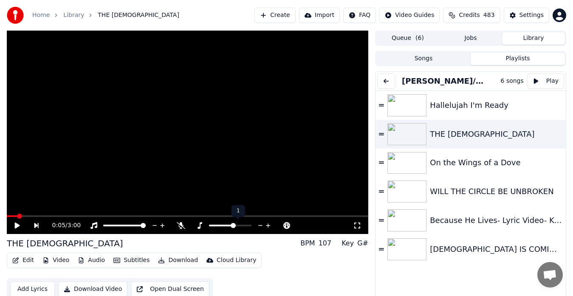
click at [269, 226] on icon at bounding box center [268, 225] width 8 height 8
click at [7, 218] on span at bounding box center [9, 216] width 5 height 5
click at [175, 142] on video at bounding box center [188, 133] width 362 height 204
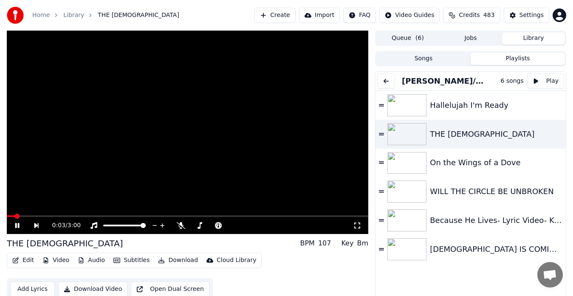
click at [365, 223] on div "0:03 / 3:00" at bounding box center [188, 225] width 362 height 17
click at [357, 226] on icon at bounding box center [357, 225] width 8 height 7
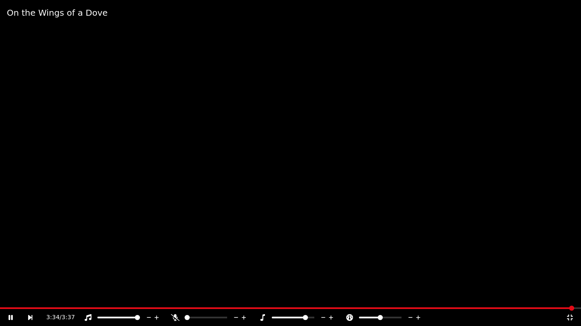
click at [570, 296] on icon at bounding box center [569, 317] width 8 height 7
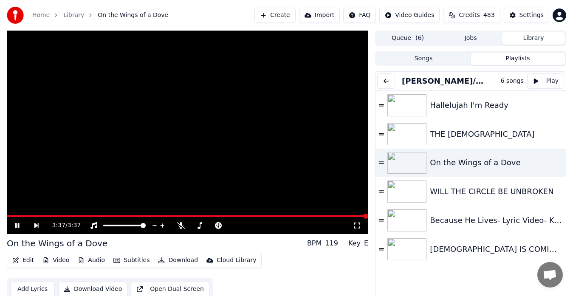
click at [257, 174] on video at bounding box center [188, 133] width 362 height 204
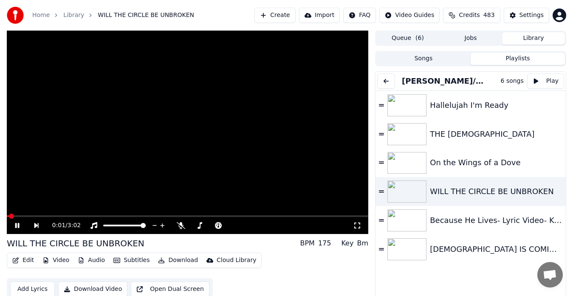
click at [233, 173] on video at bounding box center [188, 133] width 362 height 204
click at [260, 226] on icon at bounding box center [260, 225] width 4 height 1
click at [359, 228] on icon at bounding box center [357, 226] width 6 height 6
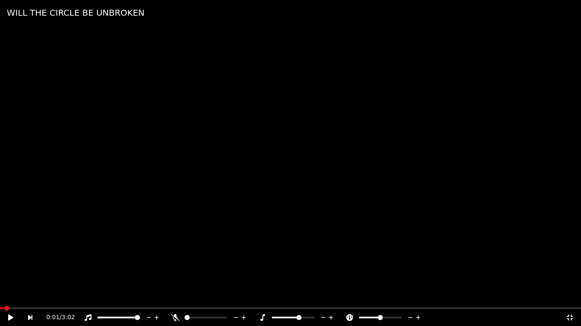
click at [287, 122] on video at bounding box center [290, 163] width 581 height 326
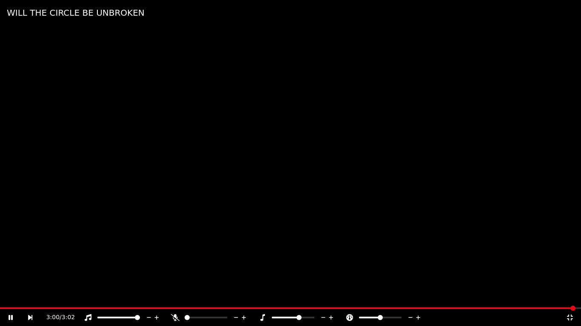
click at [518, 194] on video at bounding box center [290, 163] width 581 height 326
click at [568, 296] on icon at bounding box center [569, 318] width 6 height 6
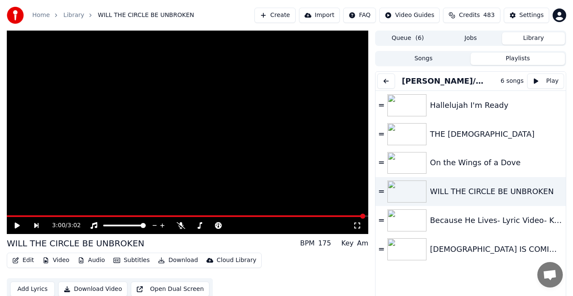
click at [357, 222] on icon at bounding box center [357, 225] width 8 height 7
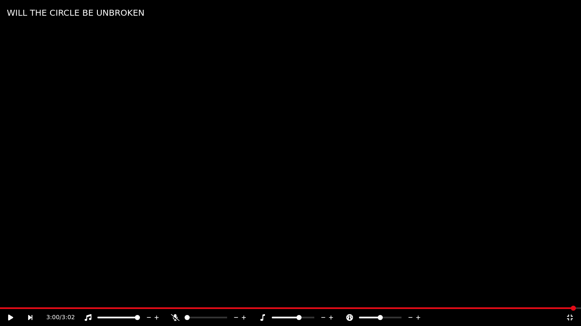
click at [357, 232] on video at bounding box center [290, 163] width 581 height 326
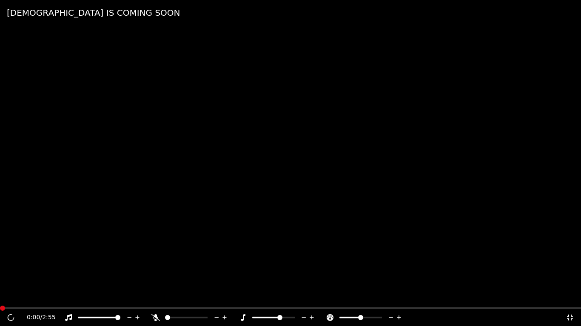
click at [459, 242] on video at bounding box center [290, 163] width 581 height 326
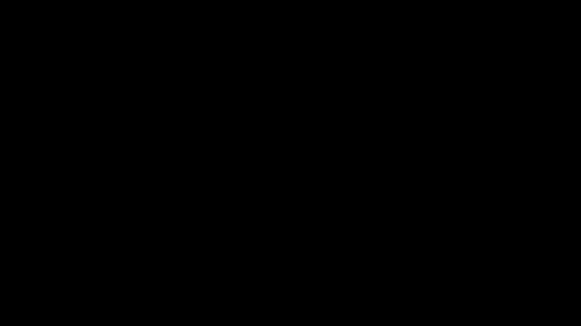
click at [459, 242] on video at bounding box center [290, 163] width 581 height 326
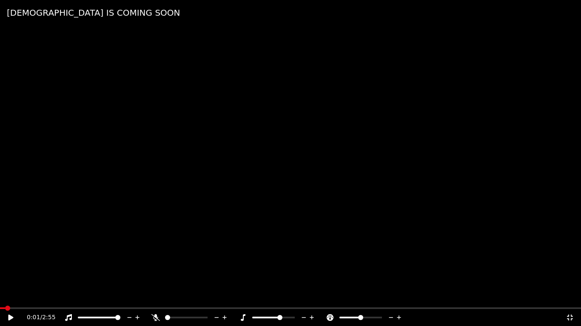
click at [569, 296] on icon at bounding box center [569, 317] width 8 height 7
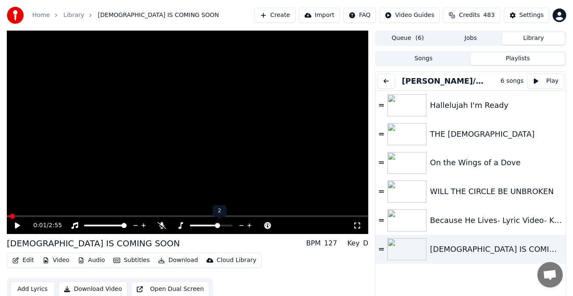
click at [249, 225] on icon at bounding box center [249, 226] width 4 height 4
click at [358, 226] on icon at bounding box center [357, 225] width 8 height 7
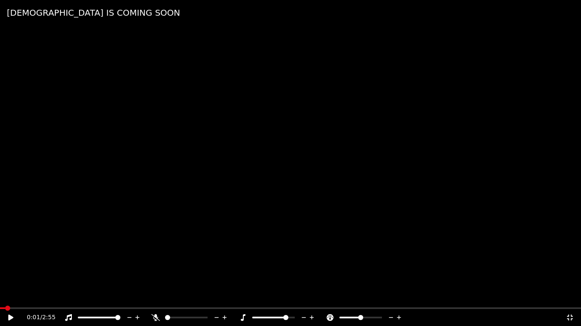
click at [358, 235] on video at bounding box center [290, 163] width 581 height 326
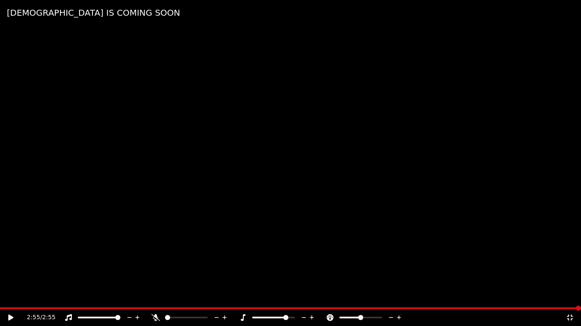
click at [567, 296] on icon at bounding box center [569, 317] width 8 height 7
